Goal: Transaction & Acquisition: Download file/media

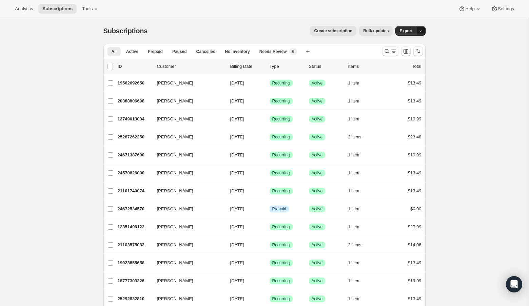
click at [421, 32] on icon "button" at bounding box center [420, 31] width 4 height 4
click at [401, 42] on span "Subscription data" at bounding box center [384, 44] width 34 height 5
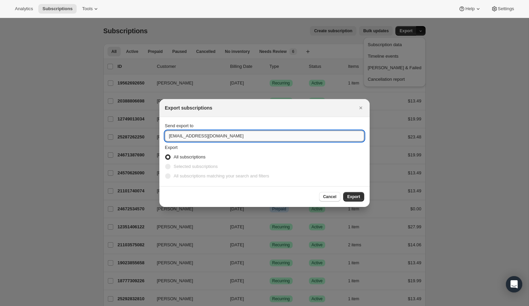
click at [207, 137] on input "[EMAIL_ADDRESS][DOMAIN_NAME]" at bounding box center [264, 136] width 199 height 11
type input "[PERSON_NAME][EMAIL_ADDRESS][DOMAIN_NAME]"
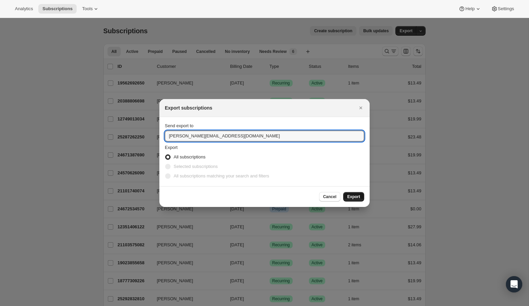
click at [353, 196] on span "Export" at bounding box center [353, 196] width 13 height 5
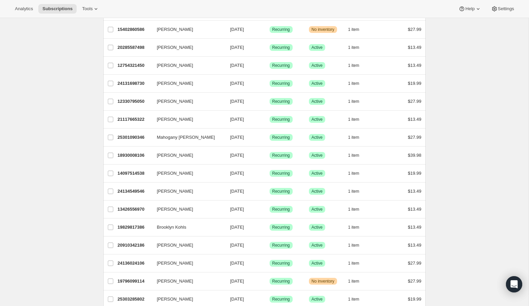
scroll to position [525, 0]
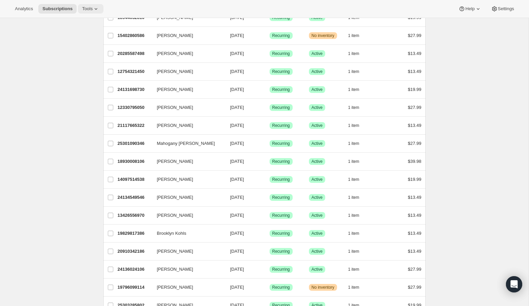
click at [93, 11] on span "Tools" at bounding box center [87, 8] width 11 height 5
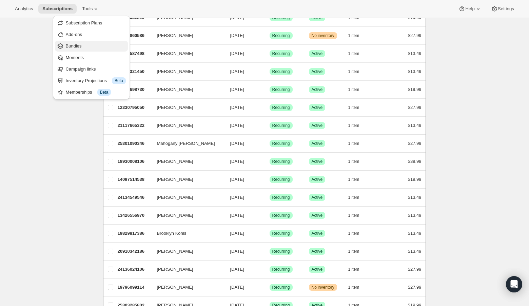
click at [83, 45] on span "Bundles" at bounding box center [96, 46] width 60 height 7
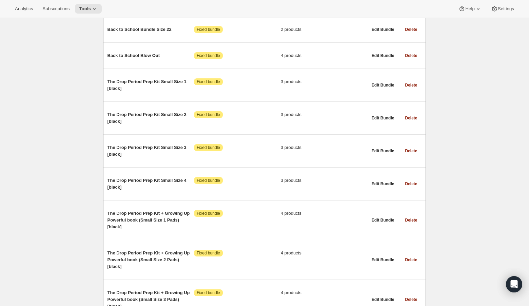
scroll to position [1976, 0]
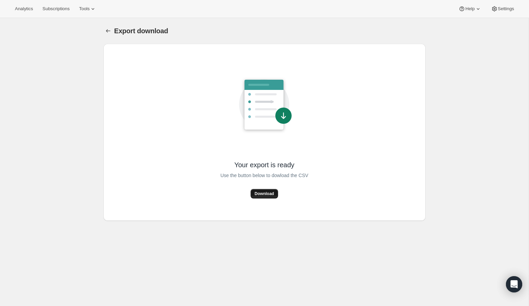
click at [267, 191] on span "Download" at bounding box center [264, 193] width 19 height 5
